Goal: Find specific page/section: Find specific page/section

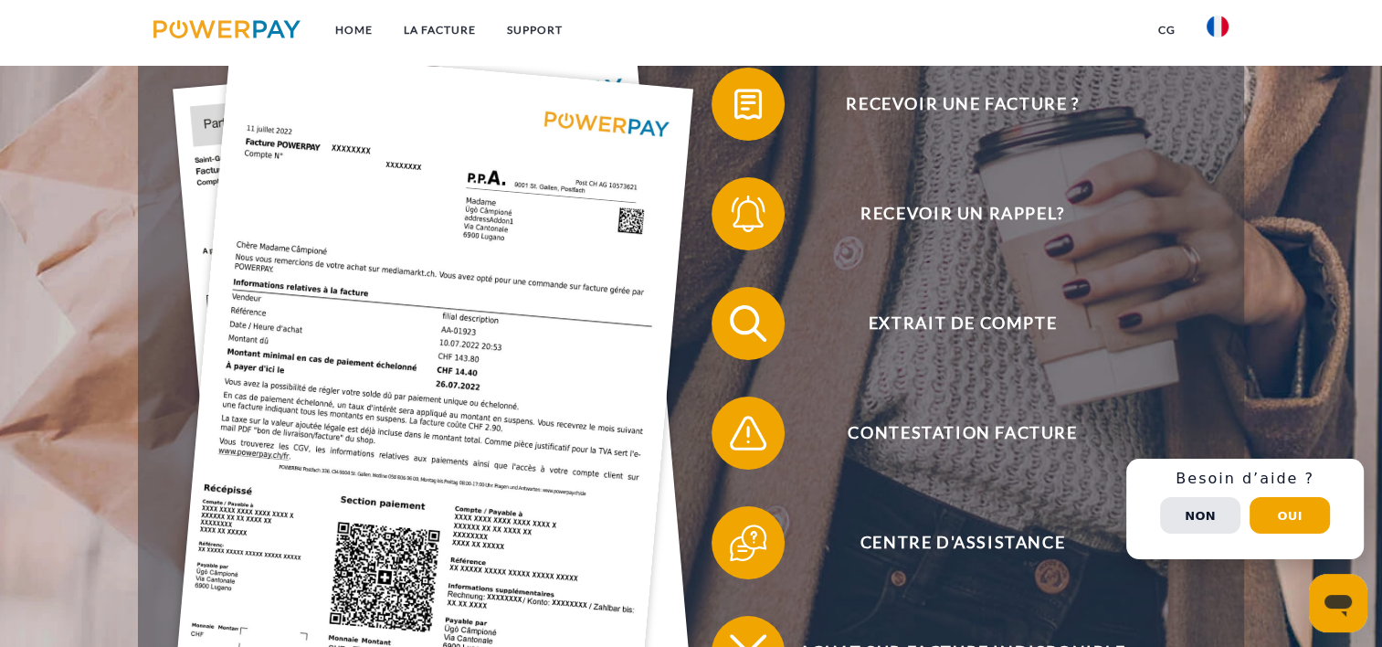
scroll to position [501, 0]
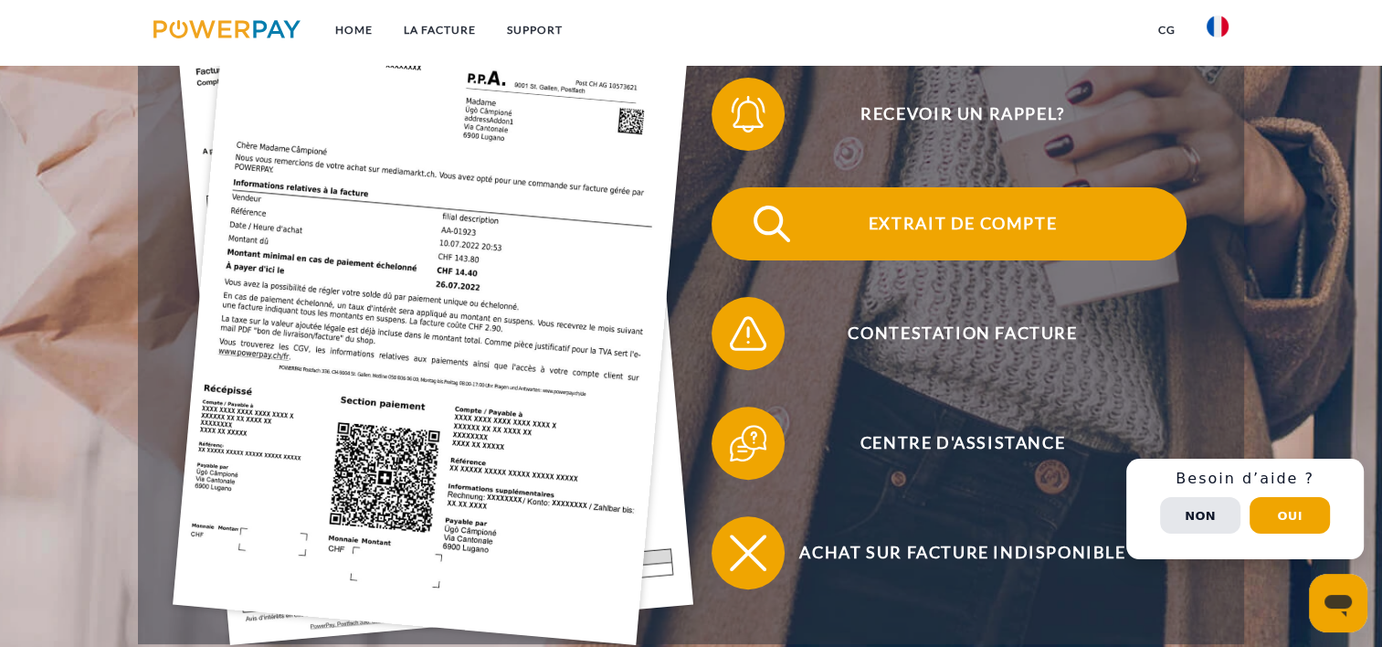
click at [983, 208] on span "Extrait de compte" at bounding box center [962, 223] width 447 height 73
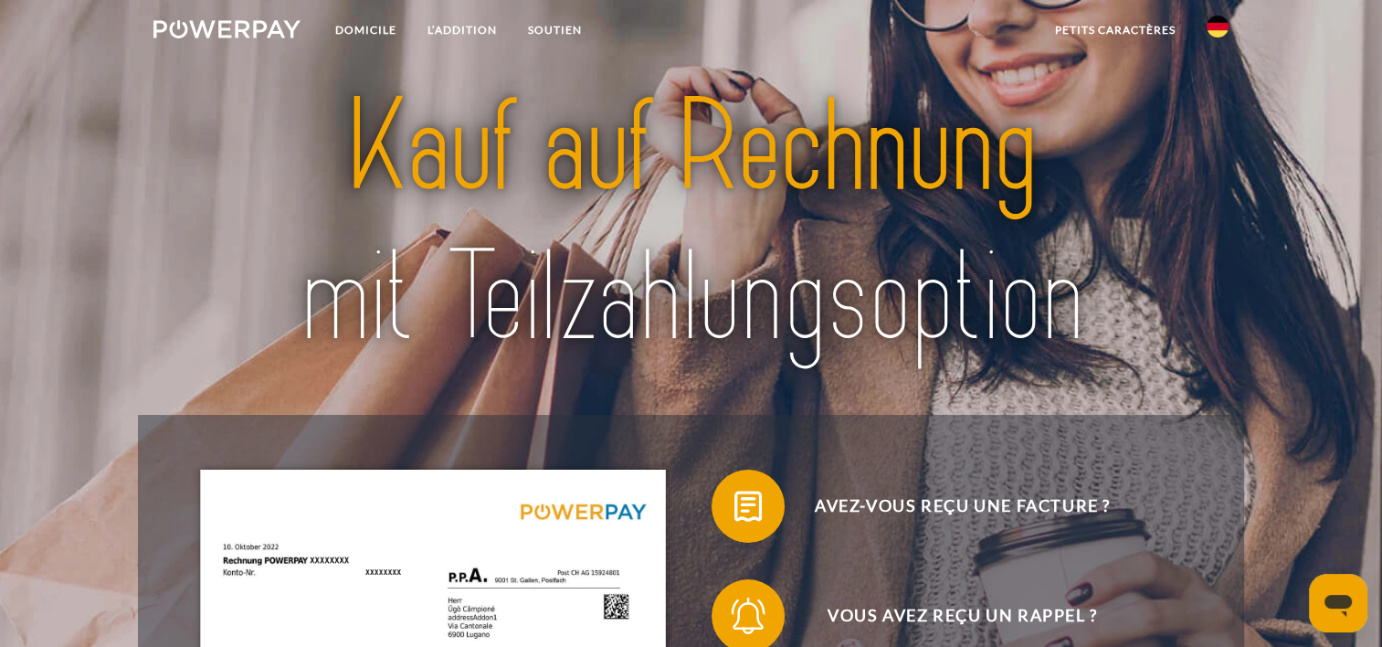
click at [1219, 23] on img at bounding box center [1217, 27] width 22 height 22
click at [1216, 85] on img at bounding box center [1217, 86] width 22 height 22
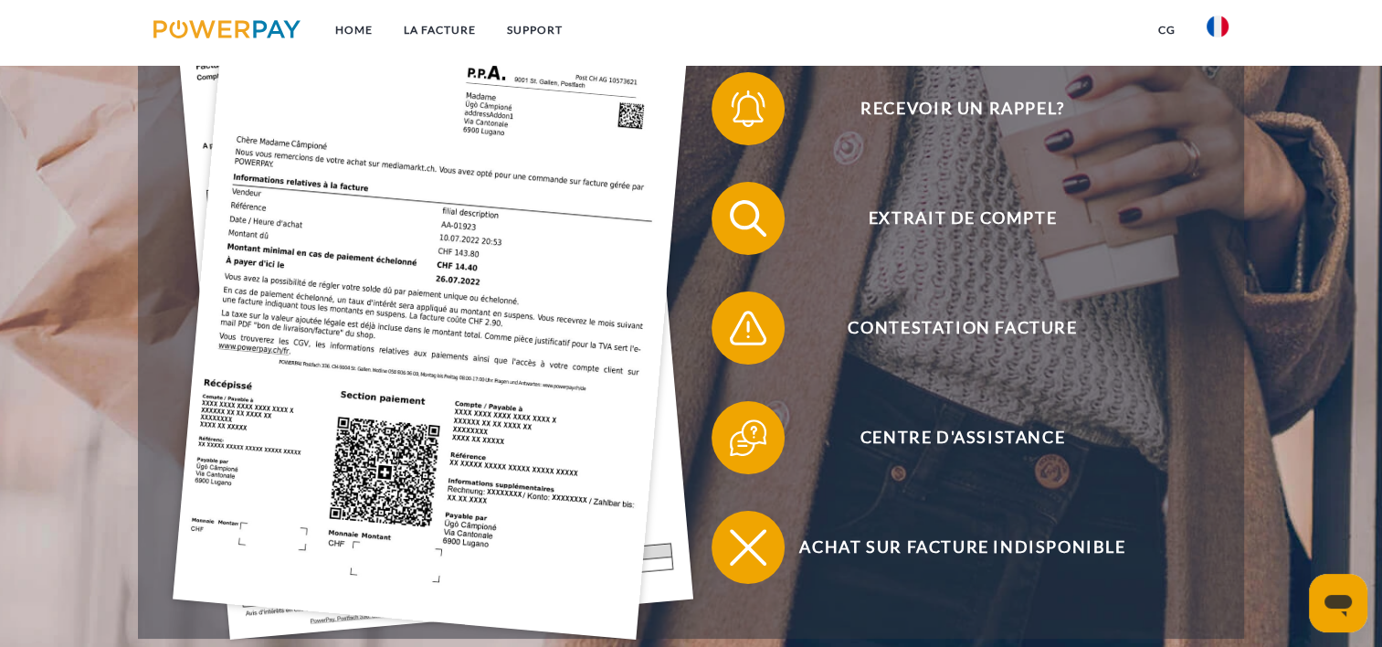
scroll to position [487, 0]
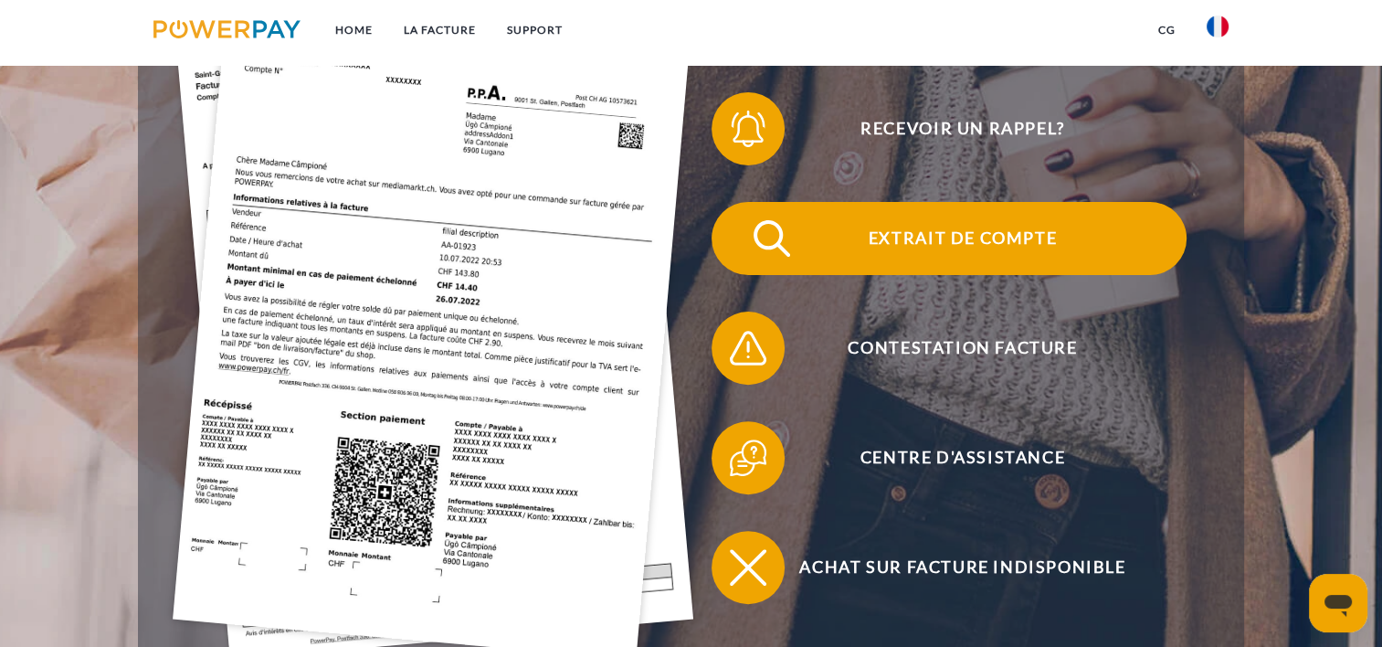
click at [1024, 257] on span "Extrait de compte" at bounding box center [962, 238] width 447 height 73
